Goal: Task Accomplishment & Management: Manage account settings

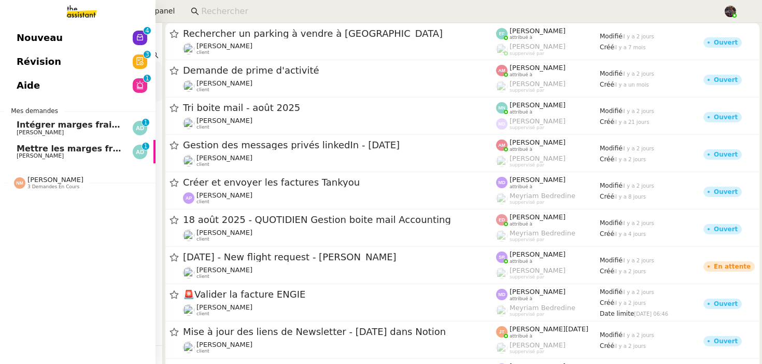
click at [23, 119] on link "Intégrer marges frais dans TDB [PERSON_NAME] 0 1 2 3 4 5 6 7 8 9" at bounding box center [78, 128] width 156 height 24
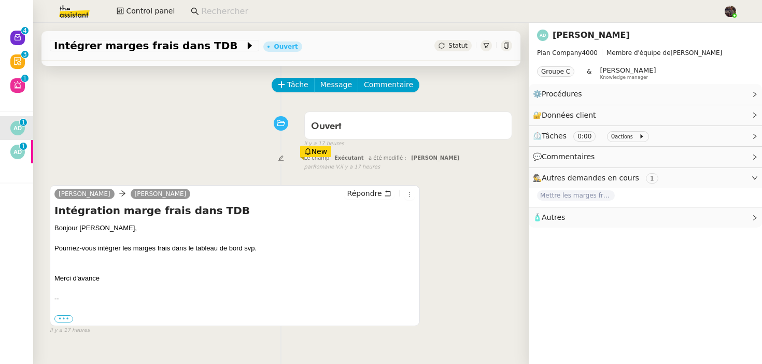
scroll to position [43, 0]
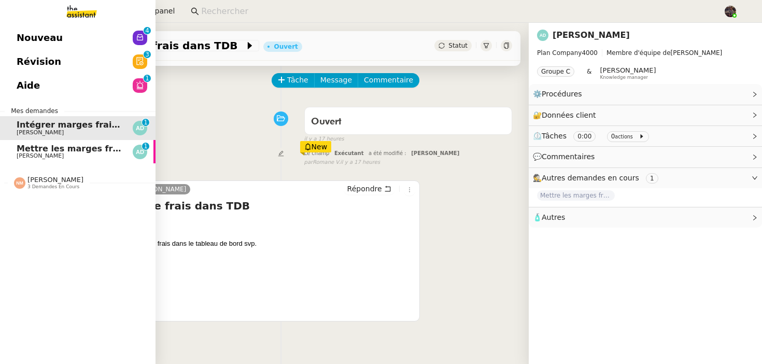
click at [18, 156] on span "[PERSON_NAME]" at bounding box center [40, 155] width 47 height 7
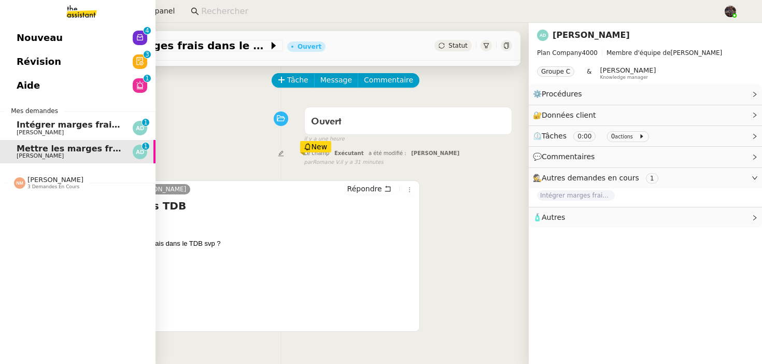
click at [14, 126] on link "Intégrer marges frais dans TDB [PERSON_NAME] 0 1 2 3 4 5 6 7 8 9" at bounding box center [78, 128] width 156 height 24
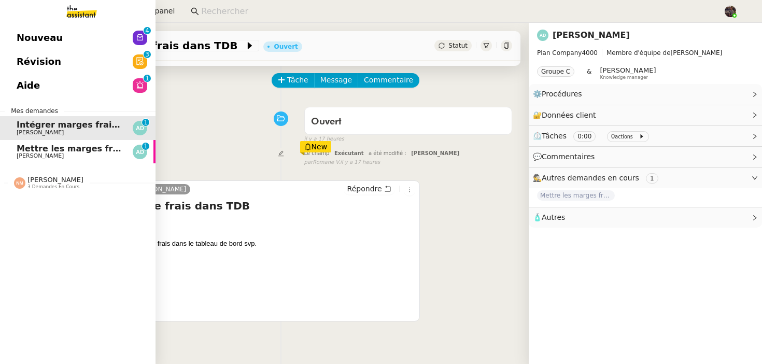
click at [41, 151] on span "Mettre les marges frais dans le TDB" at bounding box center [101, 149] width 168 height 10
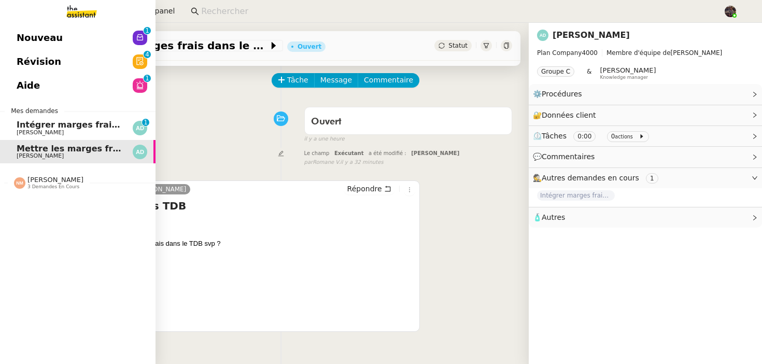
click at [29, 124] on span "Intégrer marges frais dans TDB" at bounding box center [90, 125] width 147 height 10
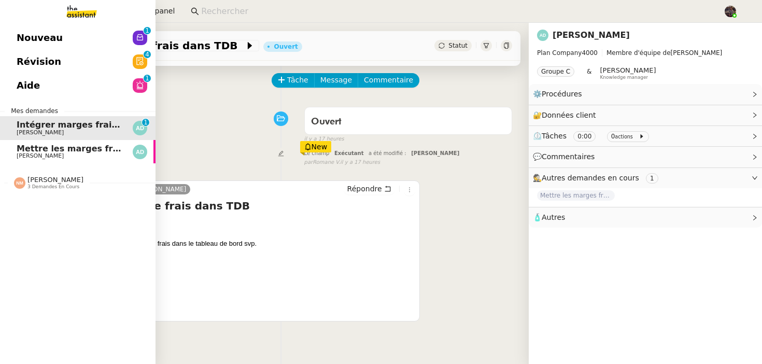
click at [0, 26] on app-ticket-navbar "Nouveau 0 1 2 3 4 5 6 7 8 9 Révision 0 1 2 3 4 5 6 7 8 9 Aide 0 1 2 3 4 5 6 7 8…" at bounding box center [0, 26] width 0 height 0
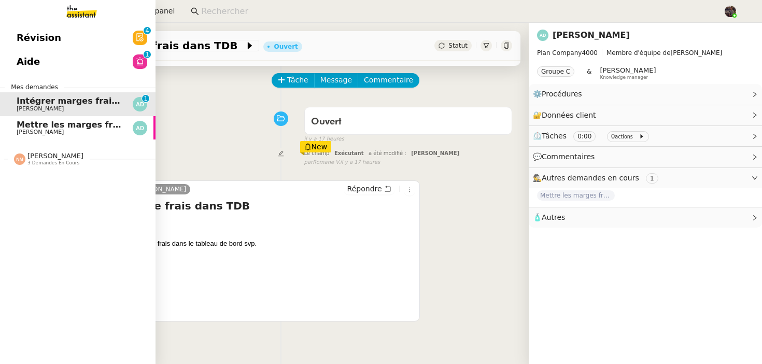
click at [13, 138] on link "Mettre les marges frais dans le TDB [PERSON_NAME]" at bounding box center [78, 128] width 156 height 24
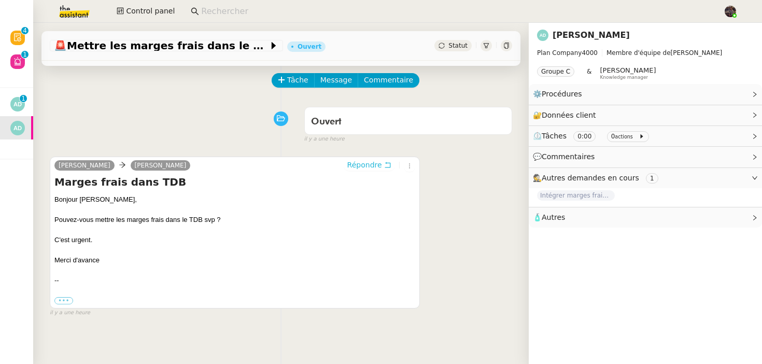
click at [372, 168] on span "Répondre" at bounding box center [365, 165] width 35 height 10
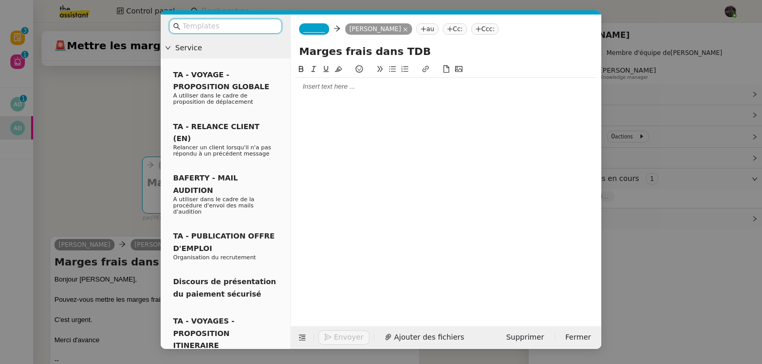
click at [318, 30] on span "_______" at bounding box center [314, 28] width 22 height 7
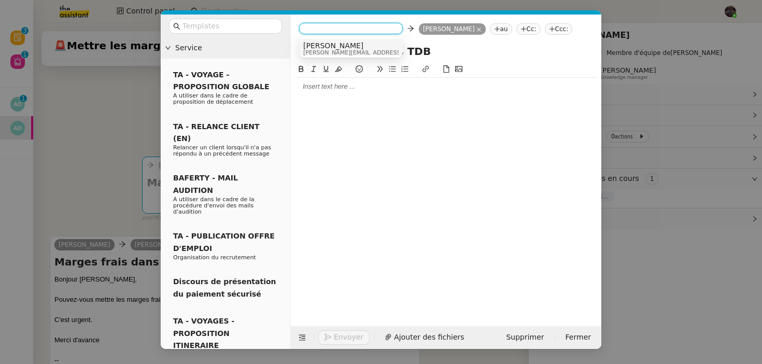
click at [336, 51] on span "[PERSON_NAME][EMAIL_ADDRESS][DOMAIN_NAME]" at bounding box center [376, 53] width 147 height 6
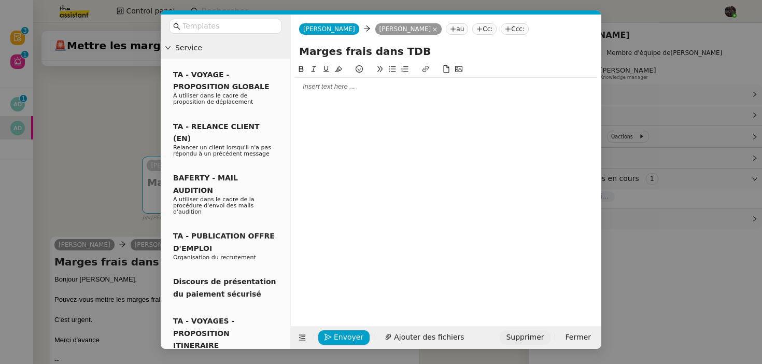
click at [532, 337] on span "Supprimer" at bounding box center [525, 337] width 38 height 12
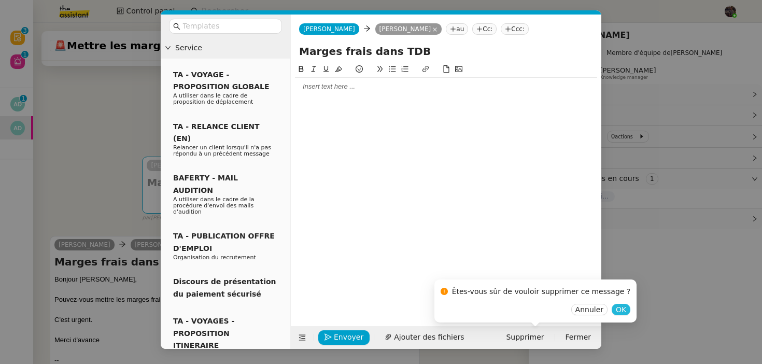
click at [612, 304] on button "OK" at bounding box center [621, 309] width 19 height 11
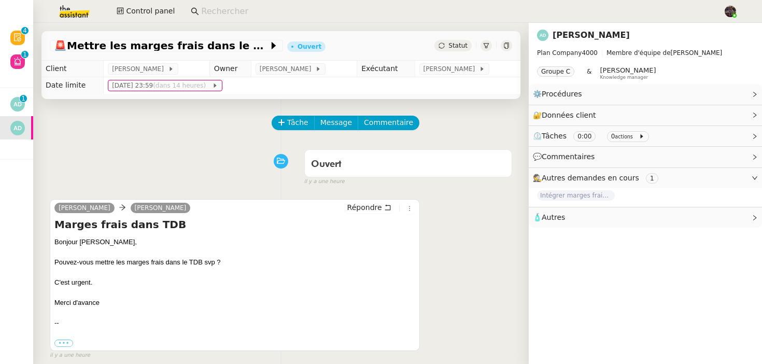
click at [99, 163] on div "Ouvert false il y a une heure" at bounding box center [281, 165] width 463 height 41
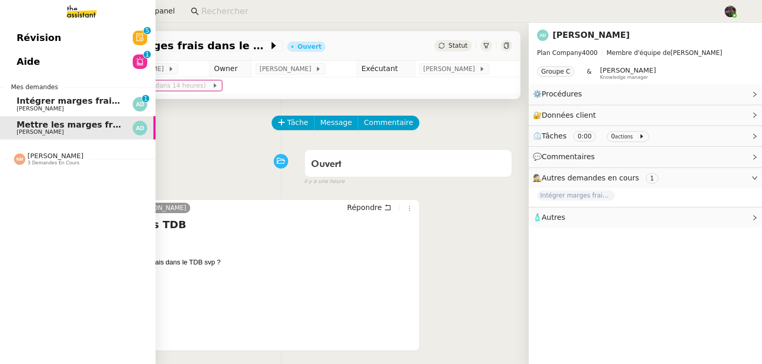
click at [16, 113] on link "Intégrer marges frais dans TDB [PERSON_NAME] 0 1 2 3 4 5 6 7 8 9" at bounding box center [78, 104] width 156 height 24
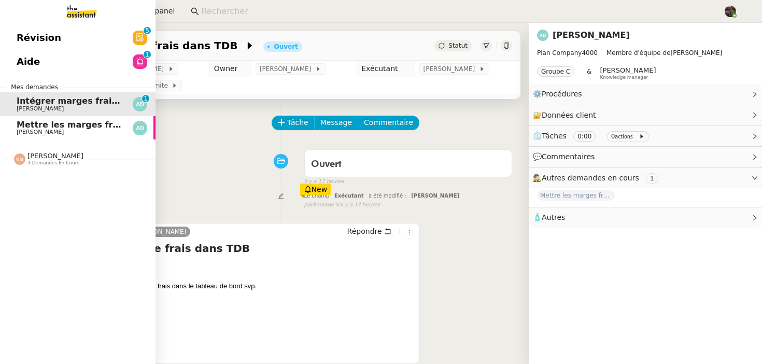
click at [39, 136] on link "Mettre les marges frais dans le TDB [PERSON_NAME]" at bounding box center [78, 128] width 156 height 24
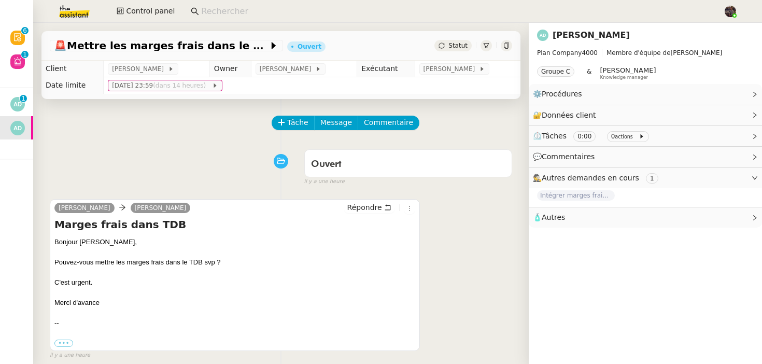
click at [133, 164] on div "Ouvert false il y a une heure" at bounding box center [281, 165] width 463 height 41
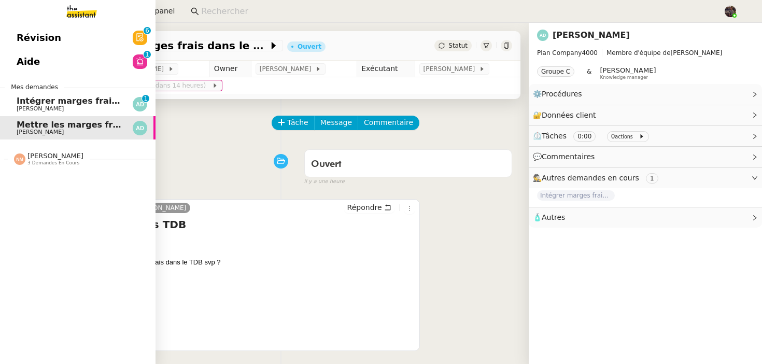
click at [26, 104] on span "Intégrer marges frais dans TDB" at bounding box center [90, 101] width 147 height 10
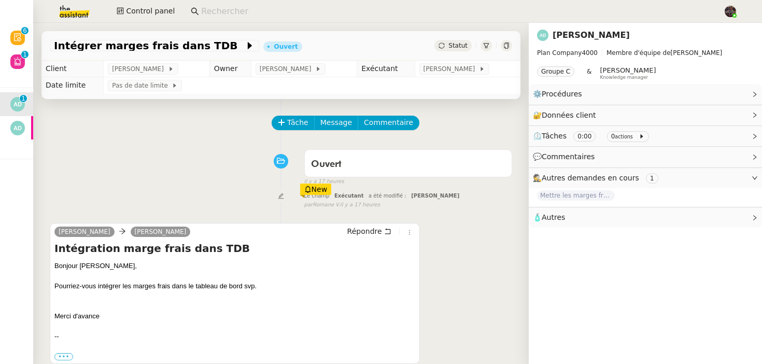
click at [257, 178] on div "Ouvert false il y a 17 heures" at bounding box center [281, 165] width 463 height 41
click at [171, 148] on div "Ouvert false il y a 17 heures" at bounding box center [281, 165] width 463 height 41
click at [720, 96] on link "Modifier" at bounding box center [727, 94] width 30 height 12
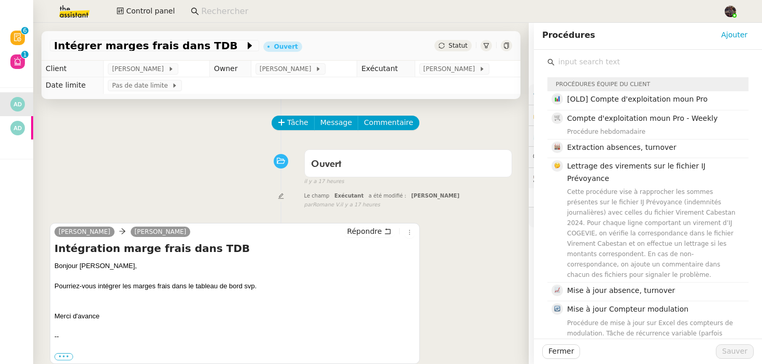
click at [635, 64] on input "text" at bounding box center [652, 62] width 194 height 14
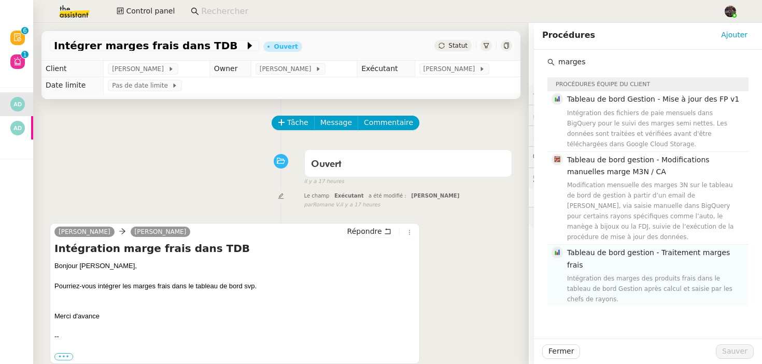
type input "marges"
click at [618, 259] on h4 "Tableau de bord gestion - Traitement marges frais" at bounding box center [654, 259] width 175 height 24
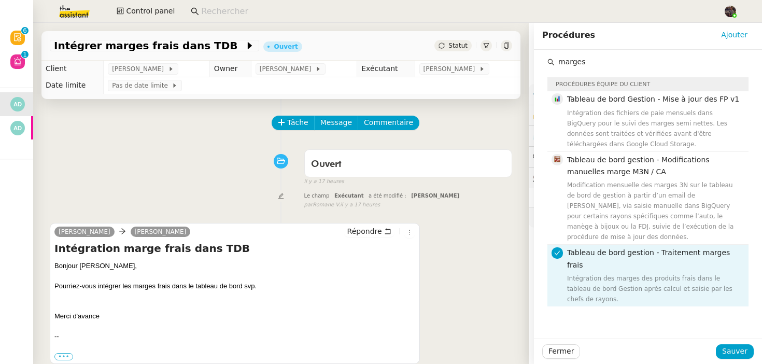
click at [741, 343] on div "Fermer Sauver" at bounding box center [648, 351] width 228 height 25
click at [734, 350] on span "Sauver" at bounding box center [735, 351] width 25 height 12
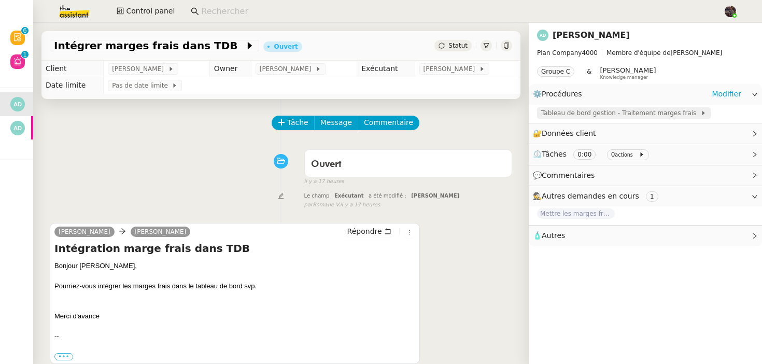
click at [594, 114] on span "Tableau de bord gestion - Traitement marges frais" at bounding box center [621, 113] width 159 height 10
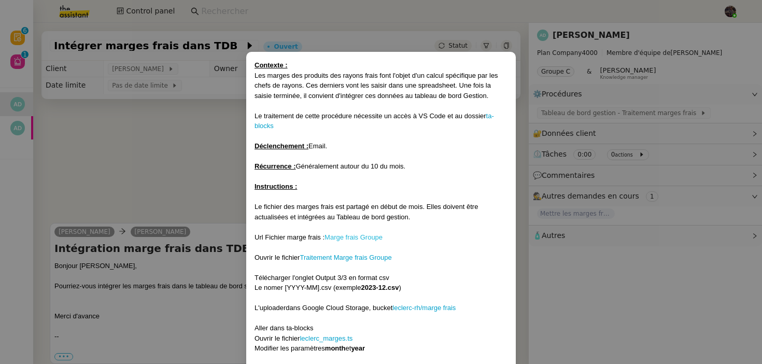
scroll to position [64, 0]
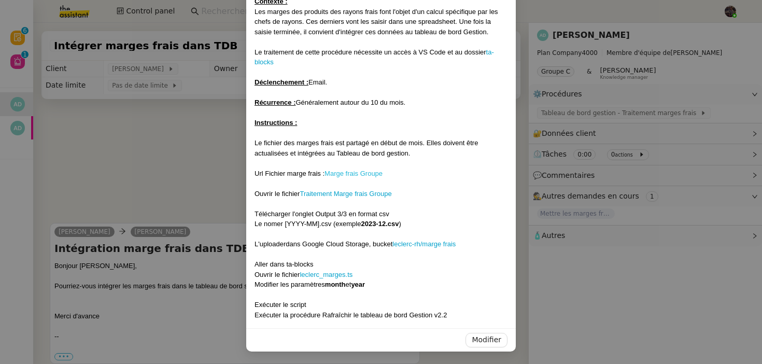
click at [357, 176] on link "Marge frais Groupe" at bounding box center [354, 174] width 58 height 8
click at [340, 193] on link "Traitement Marge frais Groupe" at bounding box center [346, 194] width 92 height 8
click at [142, 206] on nz-modal-container "Contexte : Les marges des produits des rayons frais font l'objet d'un calcul sp…" at bounding box center [381, 182] width 762 height 364
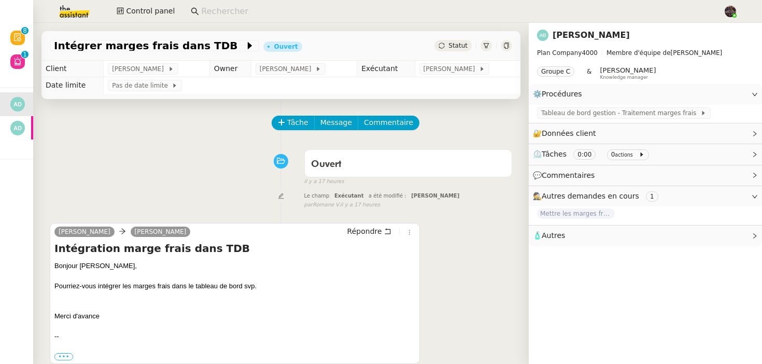
scroll to position [12, 0]
click at [555, 111] on span "Tableau de bord gestion - Traitement marges frais" at bounding box center [621, 113] width 159 height 10
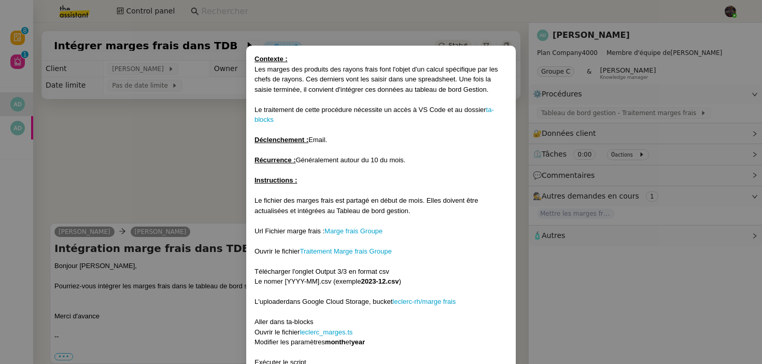
scroll to position [64, 0]
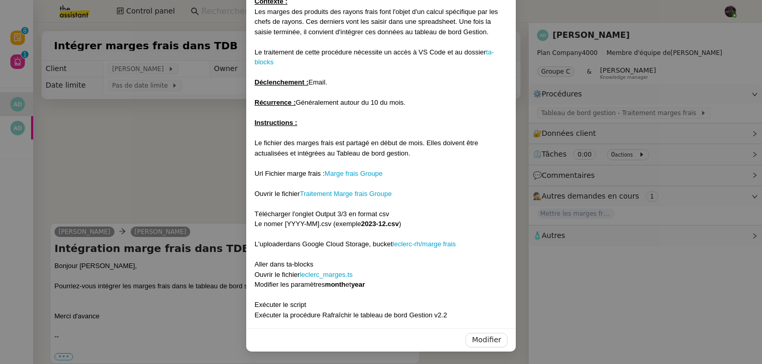
click at [420, 248] on div "L'uploader dans Google Cloud Storage, bucket leclerc-rh/marge frais" at bounding box center [381, 244] width 253 height 10
click at [420, 244] on link "leclerc-rh/marge frais" at bounding box center [424, 244] width 63 height 8
click at [187, 153] on nz-modal-container "Contexte : Les marges des produits des rayons frais font l'objet d'un calcul sp…" at bounding box center [381, 182] width 762 height 364
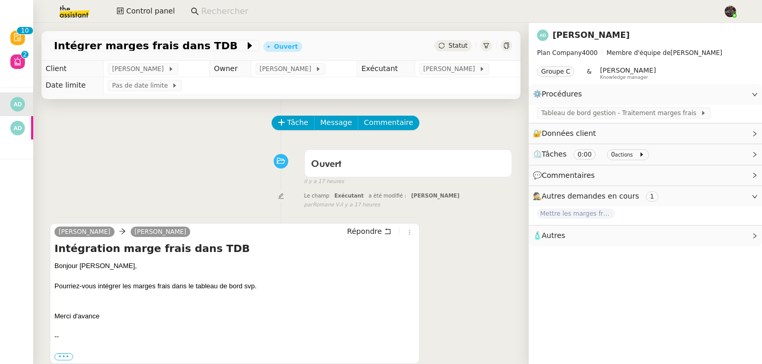
scroll to position [12, 0]
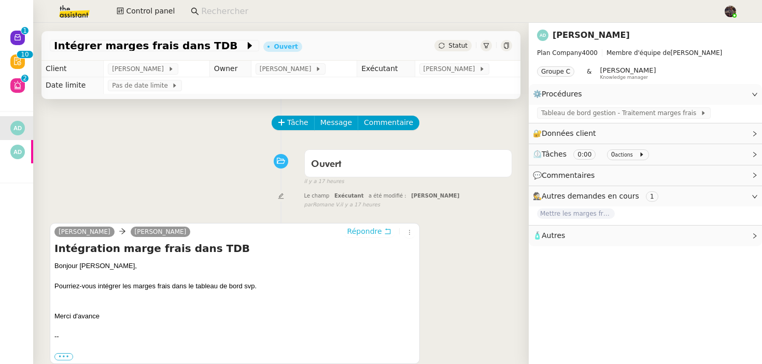
click at [371, 232] on span "Répondre" at bounding box center [365, 231] width 35 height 10
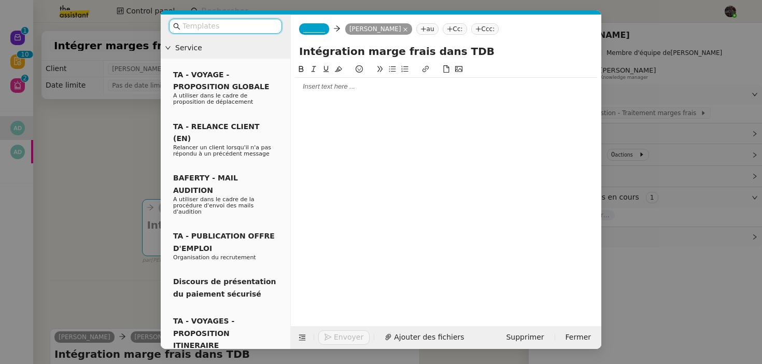
click at [80, 209] on nz-modal-container "Service TA - VOYAGE - PROPOSITION GLOBALE A utiliser dans le cadre de propositi…" at bounding box center [381, 182] width 762 height 364
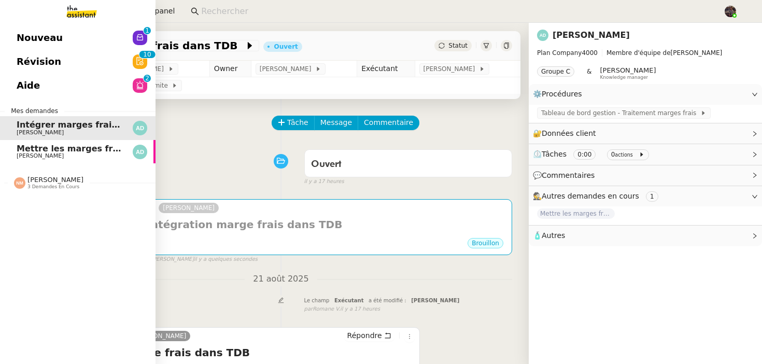
click at [22, 146] on span "Mettre les marges frais dans le TDB" at bounding box center [101, 149] width 168 height 10
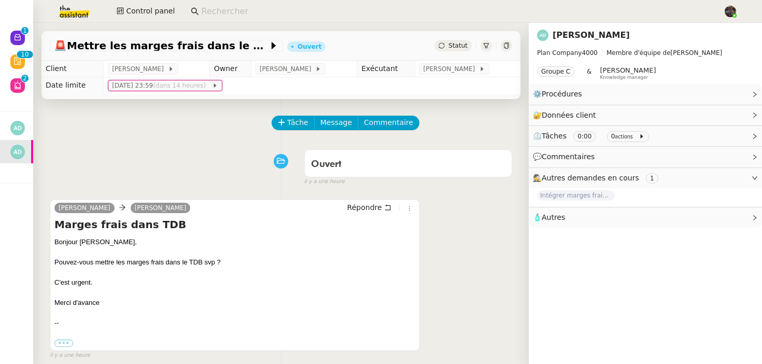
scroll to position [27, 0]
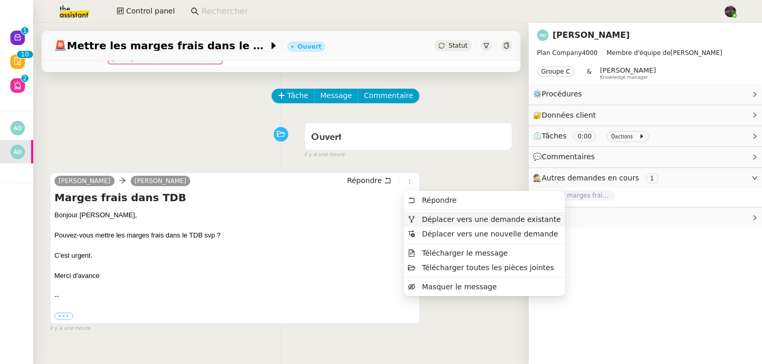
click at [478, 217] on span "Déplacer vers une demande existante" at bounding box center [491, 219] width 139 height 8
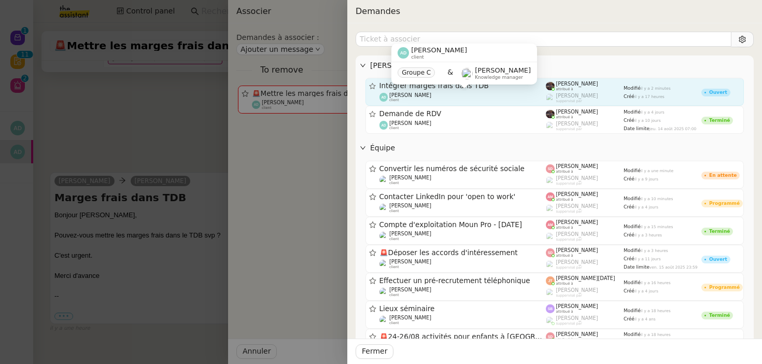
click at [486, 93] on div "[PERSON_NAME] client" at bounding box center [463, 97] width 167 height 10
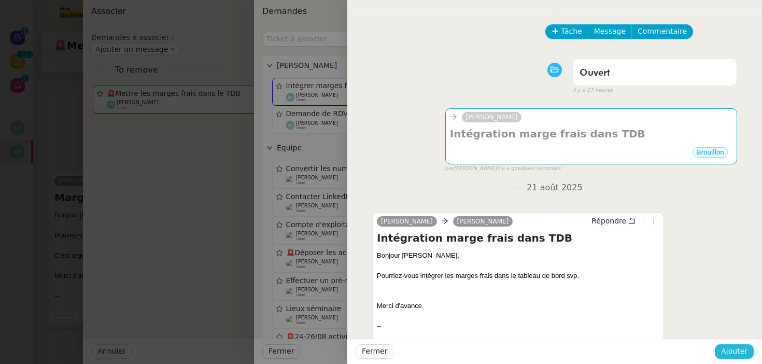
click at [728, 349] on span "Ajouter" at bounding box center [735, 351] width 26 height 12
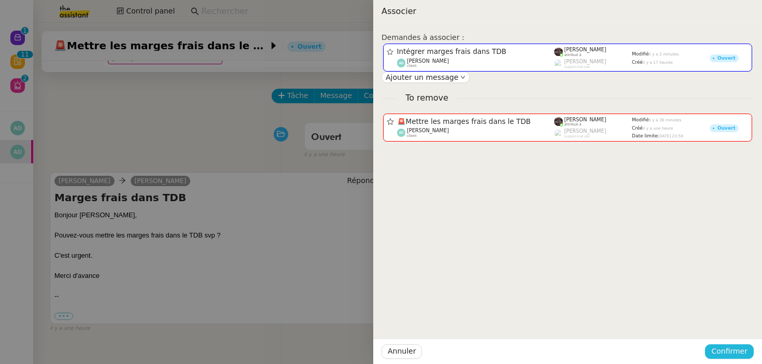
click at [719, 345] on span "Confirmer" at bounding box center [730, 351] width 36 height 12
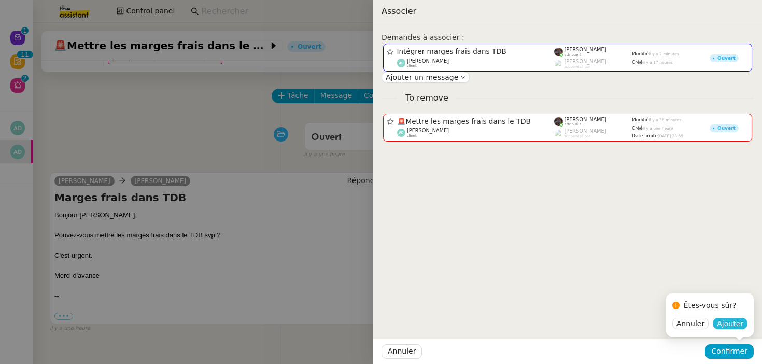
click at [730, 324] on span "Ajouter" at bounding box center [730, 323] width 26 height 10
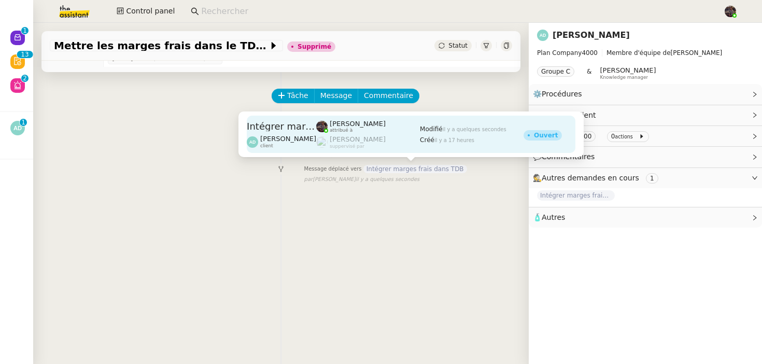
click at [446, 132] on span "il y a quelques secondes" at bounding box center [475, 130] width 64 height 6
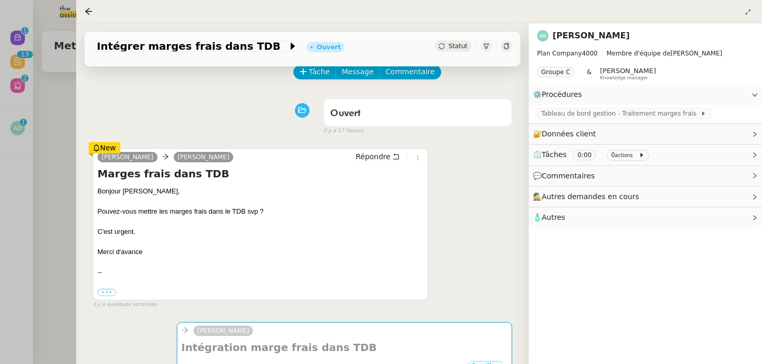
scroll to position [114, 0]
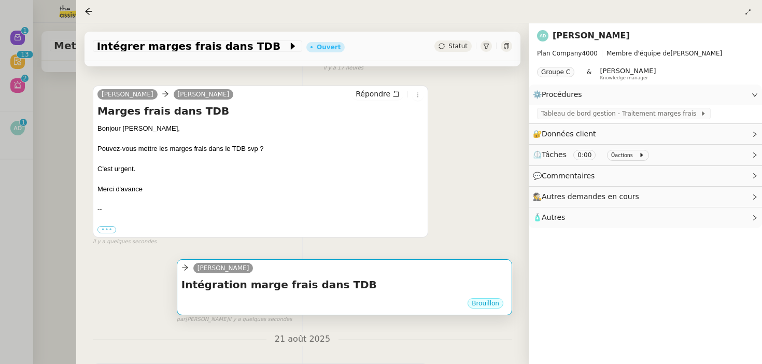
click at [373, 281] on h4 "Intégration marge frais dans TDB" at bounding box center [345, 285] width 326 height 15
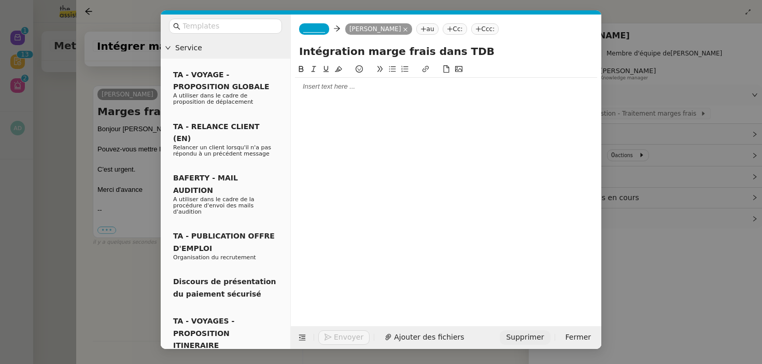
click at [520, 334] on span "Supprimer" at bounding box center [525, 337] width 38 height 12
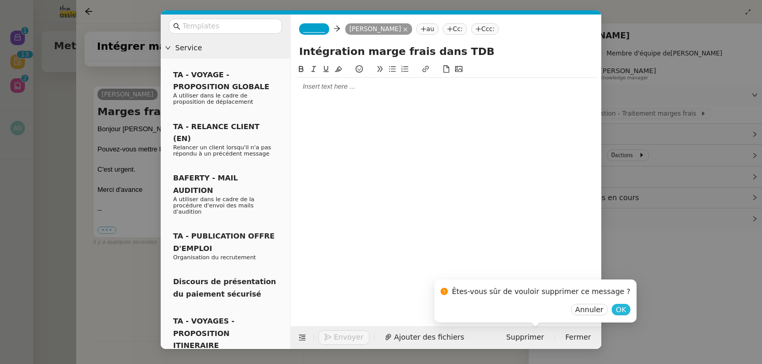
click at [615, 311] on button "OK" at bounding box center [621, 309] width 19 height 11
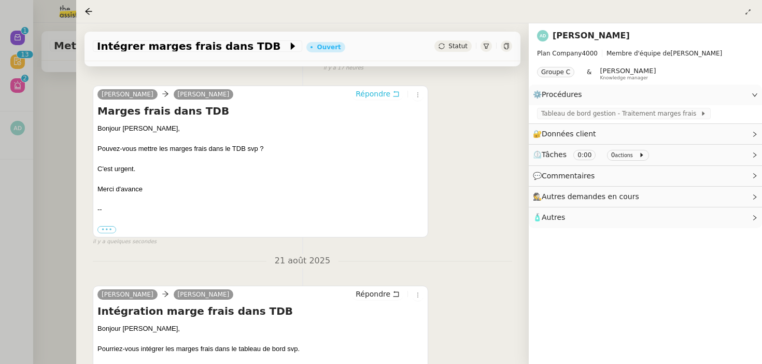
click at [376, 95] on span "Répondre" at bounding box center [373, 94] width 35 height 10
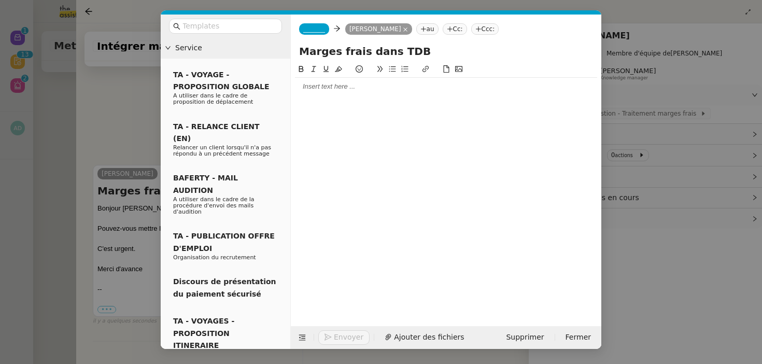
click at [321, 26] on span "_______" at bounding box center [314, 28] width 22 height 7
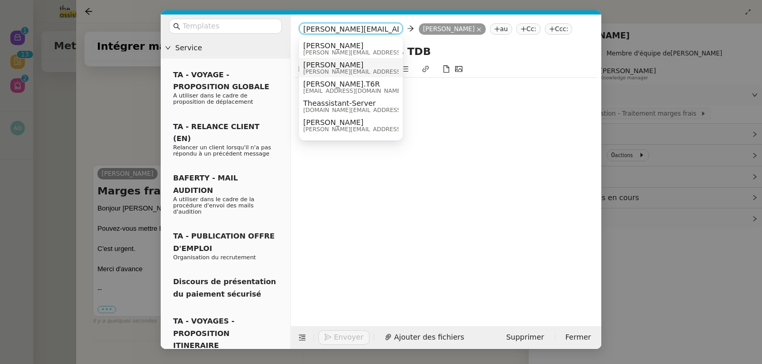
type input "[PERSON_NAME][EMAIL_ADDRESS][DOMAIN_NAME]"
click at [348, 66] on span "[PERSON_NAME]" at bounding box center [376, 65] width 147 height 8
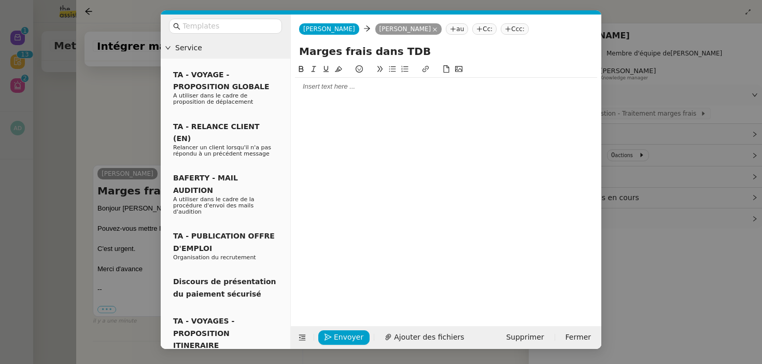
click at [129, 107] on nz-modal-container "Service TA - VOYAGE - PROPOSITION GLOBALE A utiliser dans le cadre de propositi…" at bounding box center [381, 182] width 762 height 364
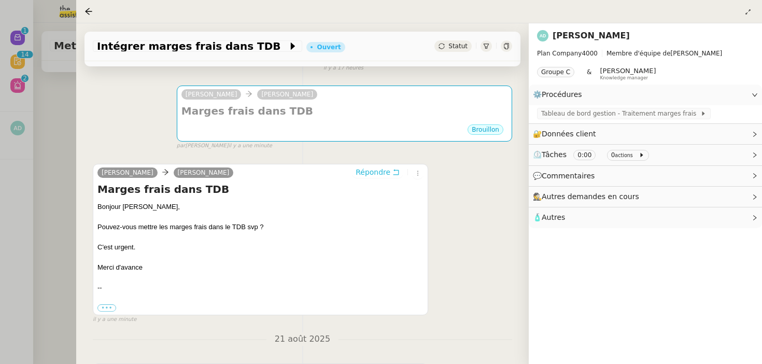
scroll to position [0, 0]
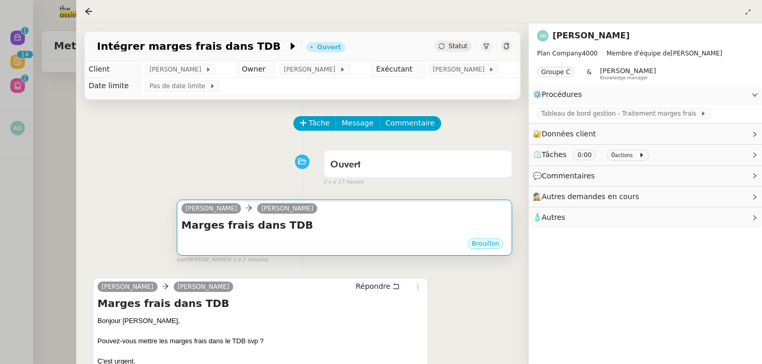
click at [308, 241] on div "Brouillon" at bounding box center [345, 246] width 326 height 16
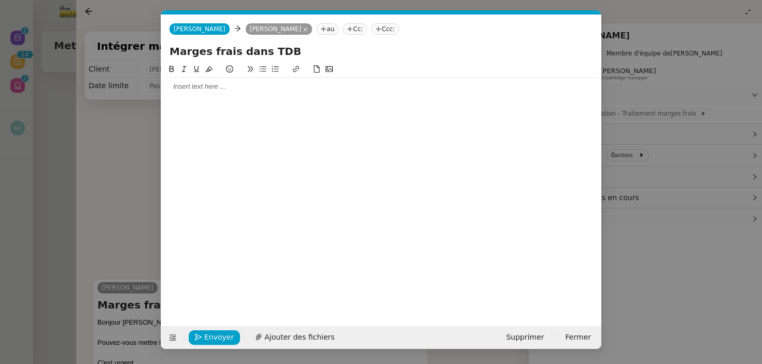
scroll to position [0, 22]
click at [133, 189] on nz-modal-container "Service TA - VOYAGE - PROPOSITION GLOBALE A utiliser dans le cadre de propositi…" at bounding box center [381, 182] width 762 height 364
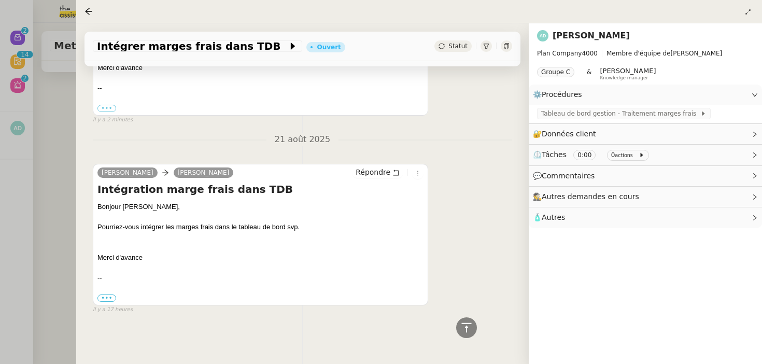
scroll to position [0, 0]
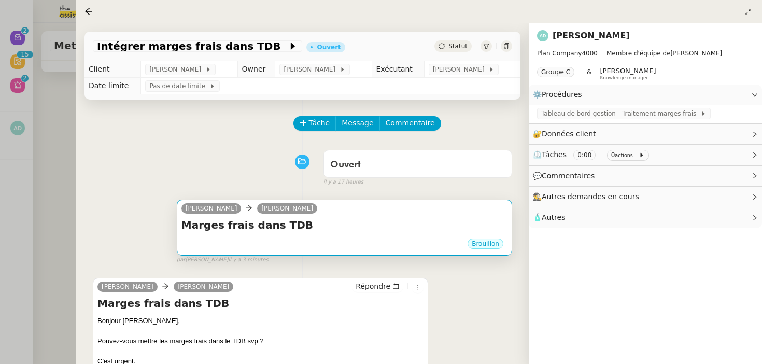
click at [315, 233] on div "Marges frais dans TDB •••" at bounding box center [345, 228] width 326 height 20
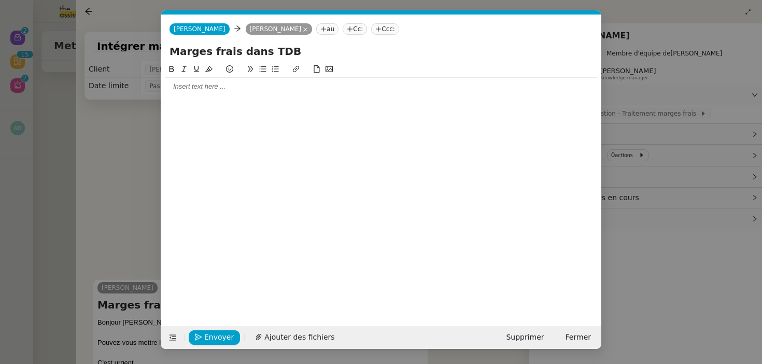
scroll to position [0, 22]
click at [246, 92] on div at bounding box center [381, 87] width 432 height 18
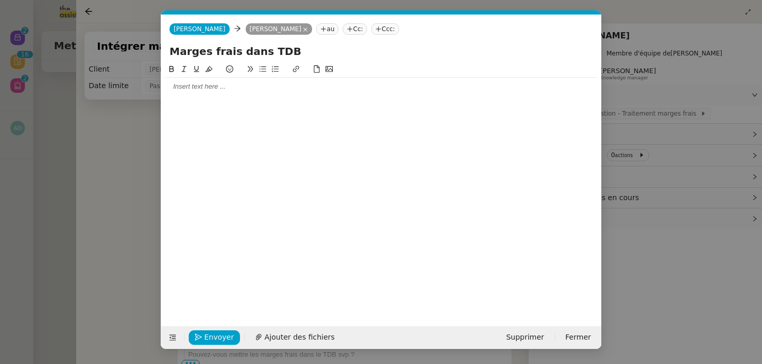
click at [133, 228] on nz-modal-container "Service TA - VOYAGE - PROPOSITION GLOBALE A utiliser dans le cadre de propositi…" at bounding box center [381, 182] width 762 height 364
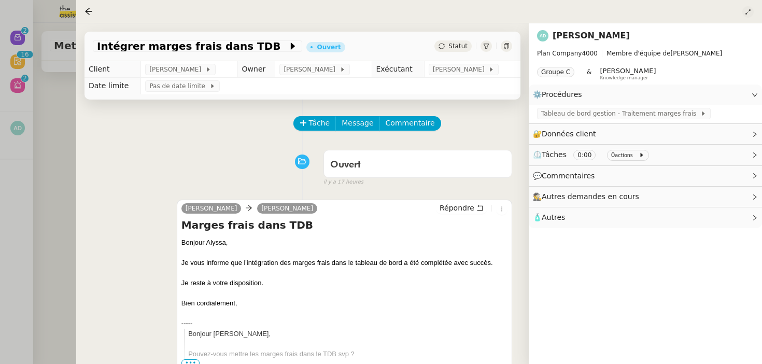
click at [748, 9] on icon at bounding box center [748, 12] width 6 height 6
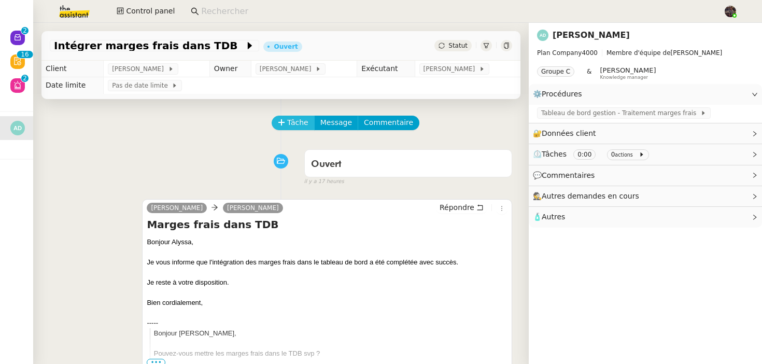
click at [298, 118] on span "Tâche" at bounding box center [297, 123] width 21 height 12
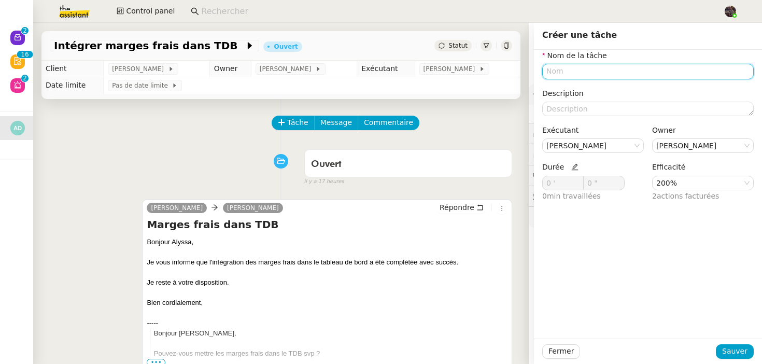
click at [574, 68] on input "text" at bounding box center [649, 71] width 212 height 15
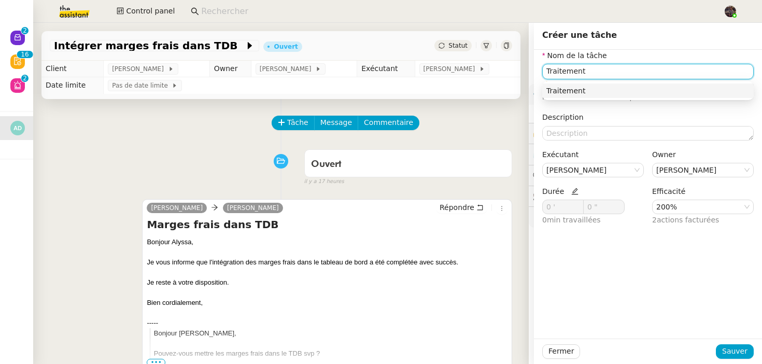
type input "Traitement"
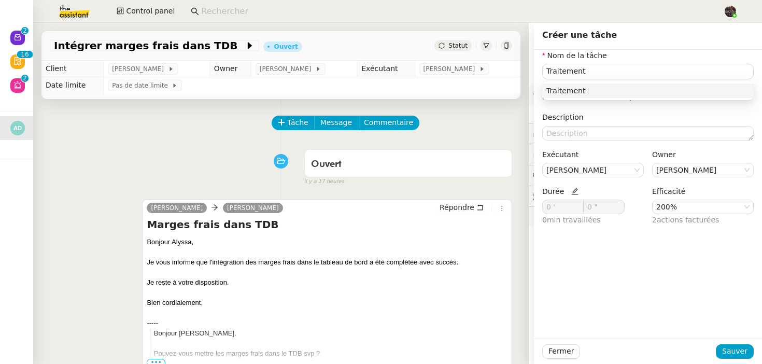
click at [573, 192] on icon at bounding box center [575, 191] width 7 height 7
drag, startPoint x: 558, startPoint y: 207, endPoint x: 526, endPoint y: 206, distance: 32.2
click at [526, 206] on app-ticket "Intégrer marges frais dans TDB Ouvert Statut Client [PERSON_NAME] Owner [PERSON…" at bounding box center [397, 193] width 729 height 341
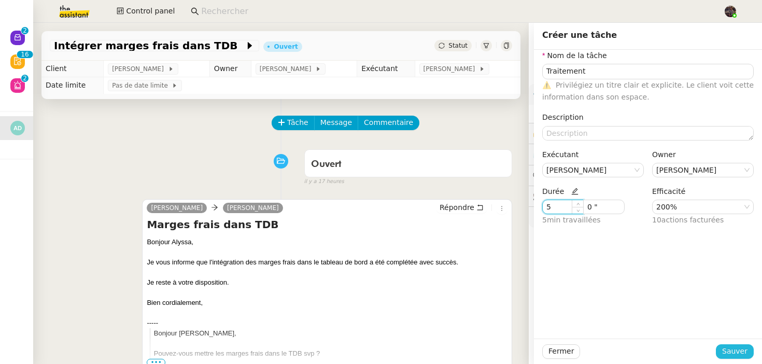
type input "5 '"
click at [739, 350] on span "Sauver" at bounding box center [735, 351] width 25 height 12
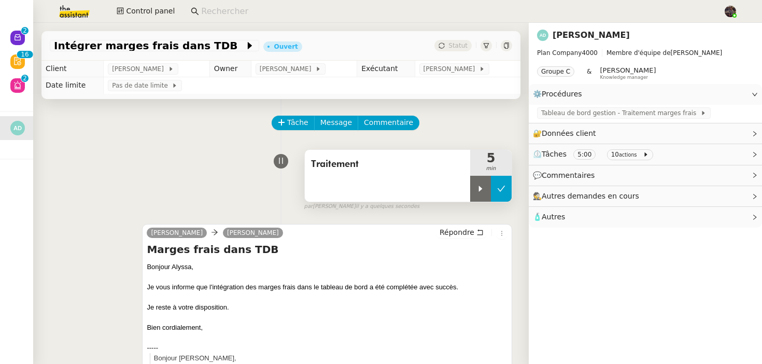
click at [502, 196] on button at bounding box center [501, 189] width 21 height 26
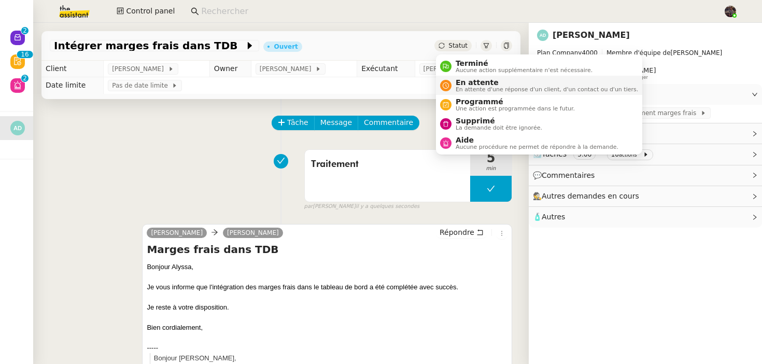
click at [466, 82] on span "En attente" at bounding box center [547, 82] width 183 height 8
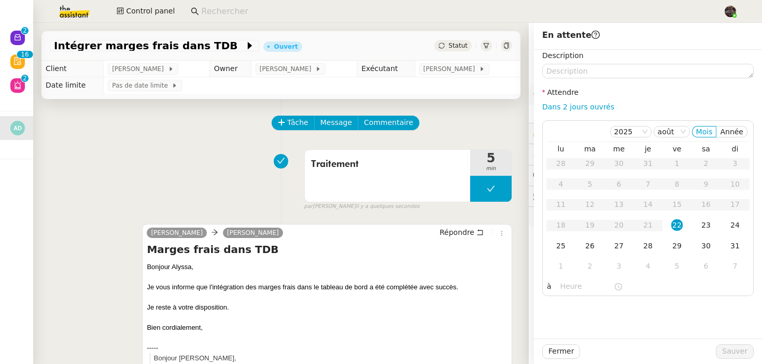
click at [588, 118] on div "Description Attendre Dans 2 jours ouvrés [DATE] [PERSON_NAME] lu ma me je ve sa…" at bounding box center [649, 173] width 212 height 246
click at [584, 106] on link "Dans 2 jours ouvrés" at bounding box center [579, 107] width 72 height 8
type input "07:00"
click at [733, 348] on span "Sauver" at bounding box center [735, 351] width 25 height 12
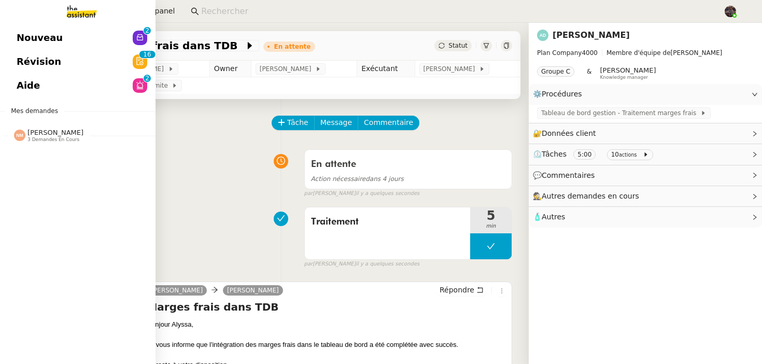
click at [31, 27] on link "Nouveau 0 1 2 3 4 5 6 7 8 9" at bounding box center [78, 38] width 156 height 24
